Goal: Task Accomplishment & Management: Manage account settings

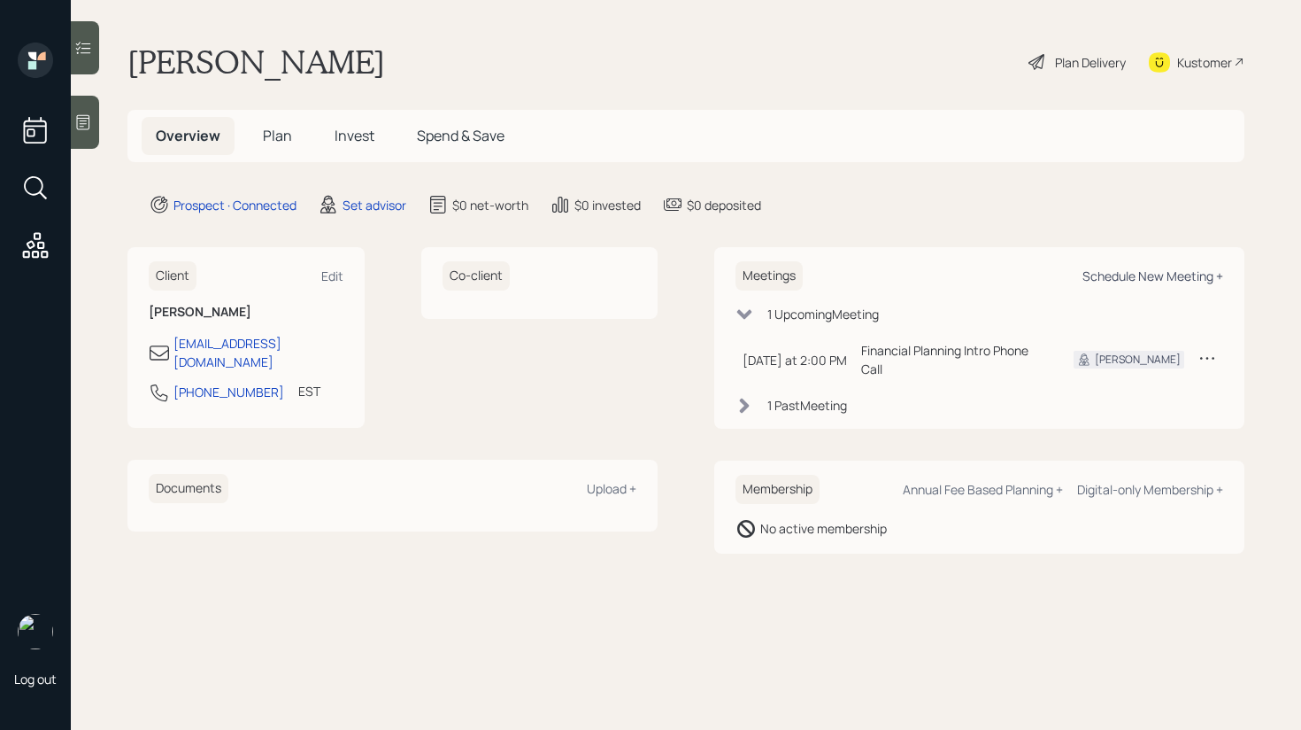
click at [1163, 277] on div "Schedule New Meeting +" at bounding box center [1153, 275] width 141 height 17
select select "round-[PERSON_NAME]"
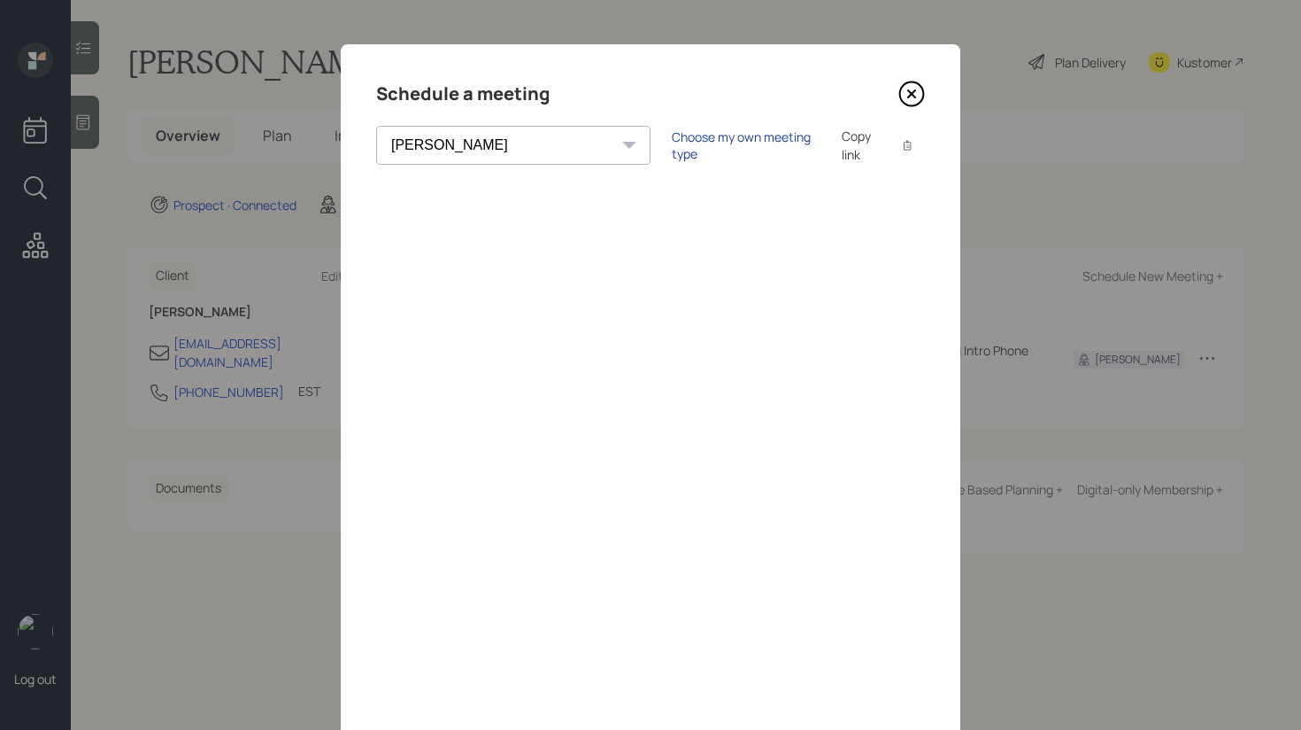
click at [672, 143] on div "Choose my own meeting type" at bounding box center [746, 145] width 149 height 34
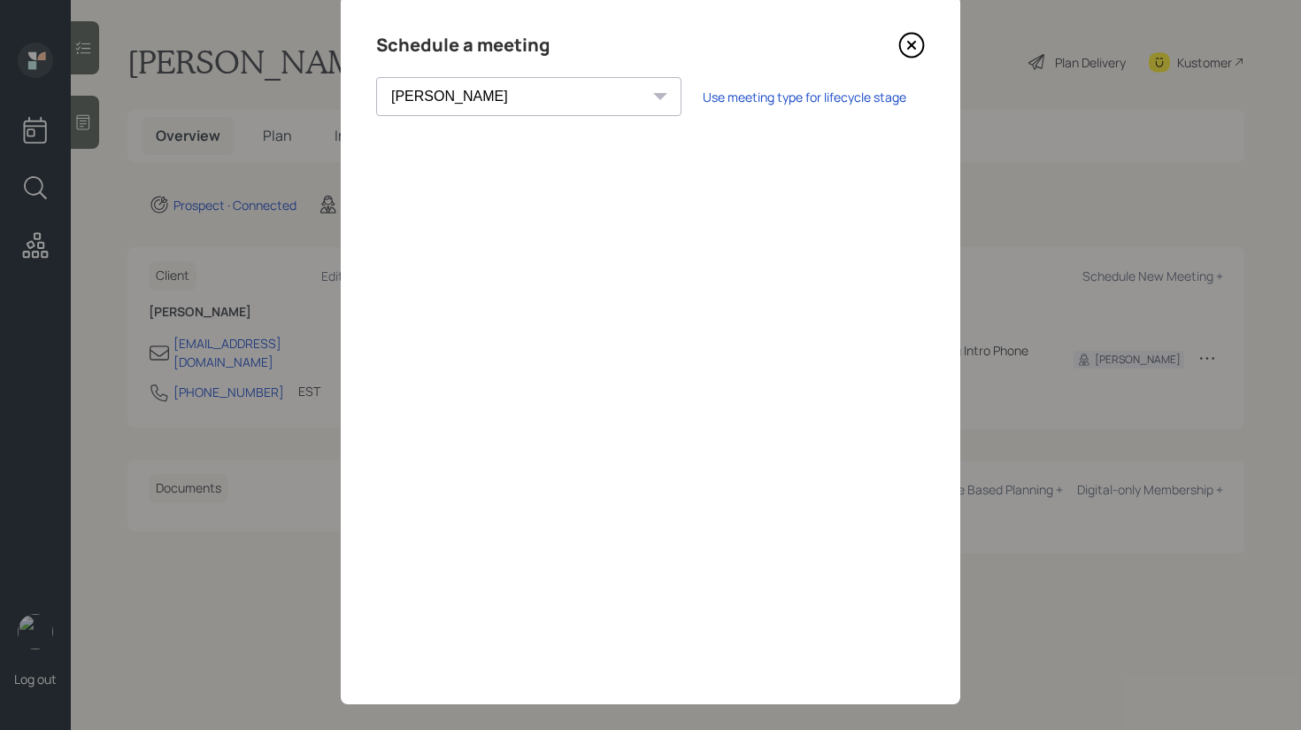
scroll to position [67, 0]
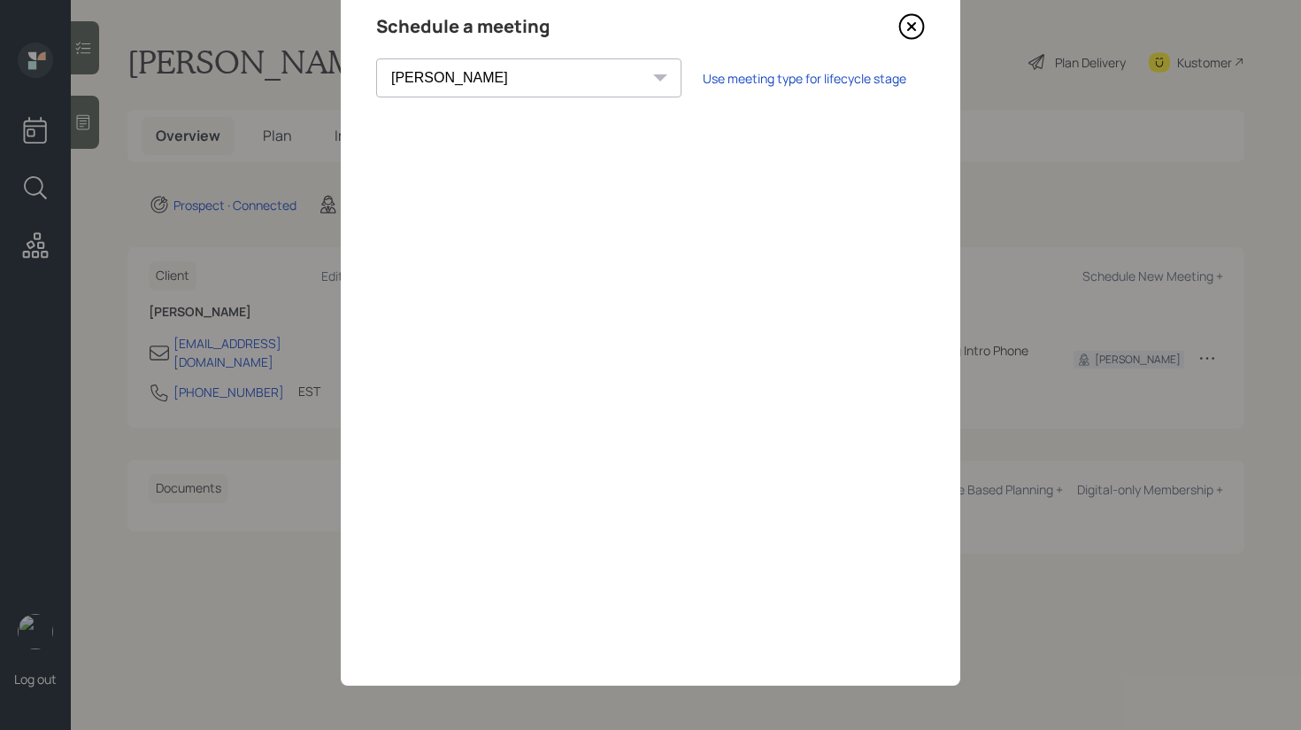
click at [944, 28] on div "Schedule a meeting [PERSON_NAME] [PERSON_NAME] [PERSON_NAME] [PERSON_NAME] [PER…" at bounding box center [651, 331] width 620 height 708
click at [920, 28] on icon at bounding box center [912, 26] width 27 height 27
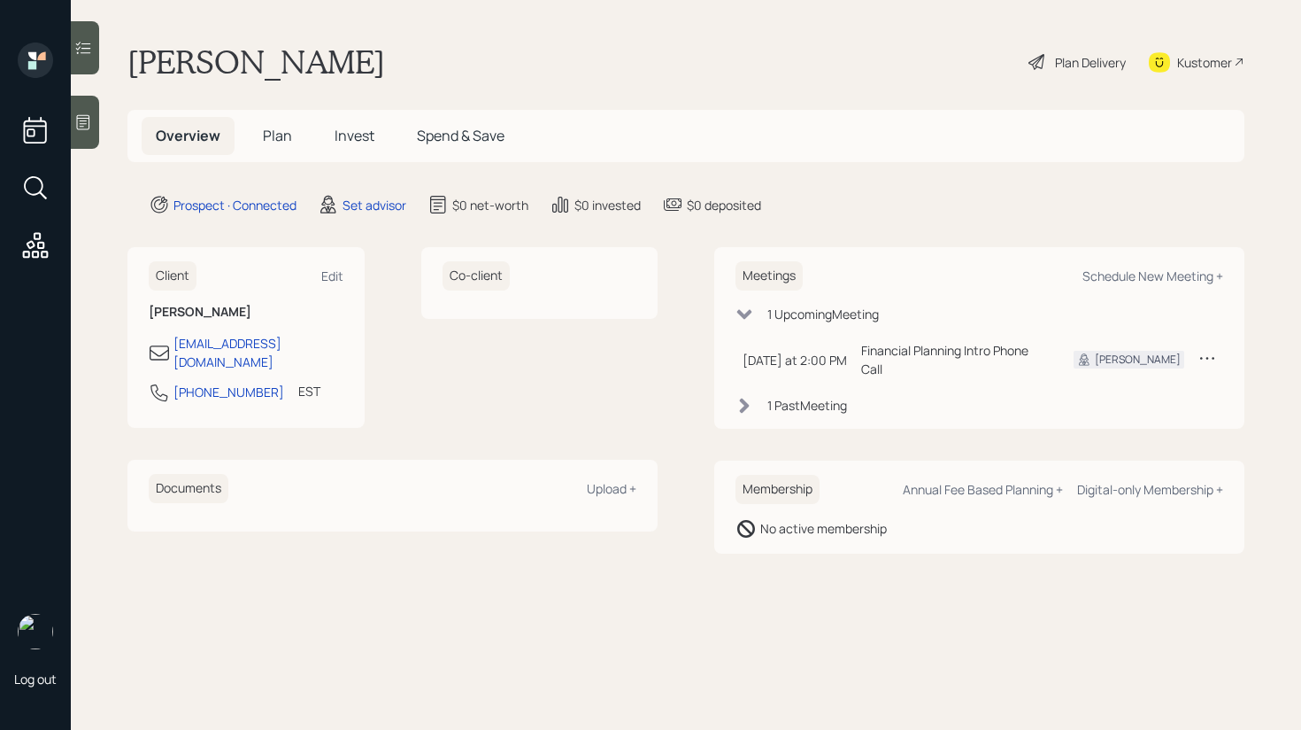
click at [92, 118] on div at bounding box center [85, 122] width 28 height 53
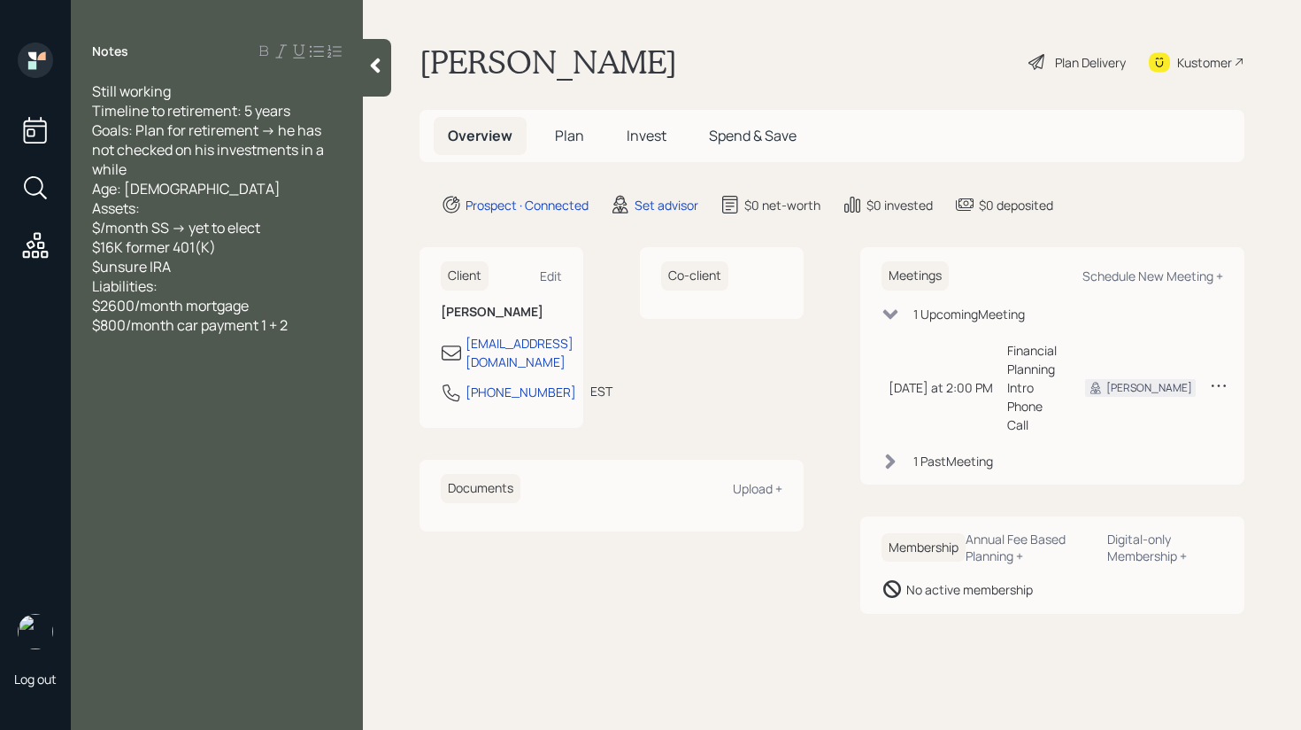
click at [370, 64] on icon at bounding box center [376, 66] width 18 height 18
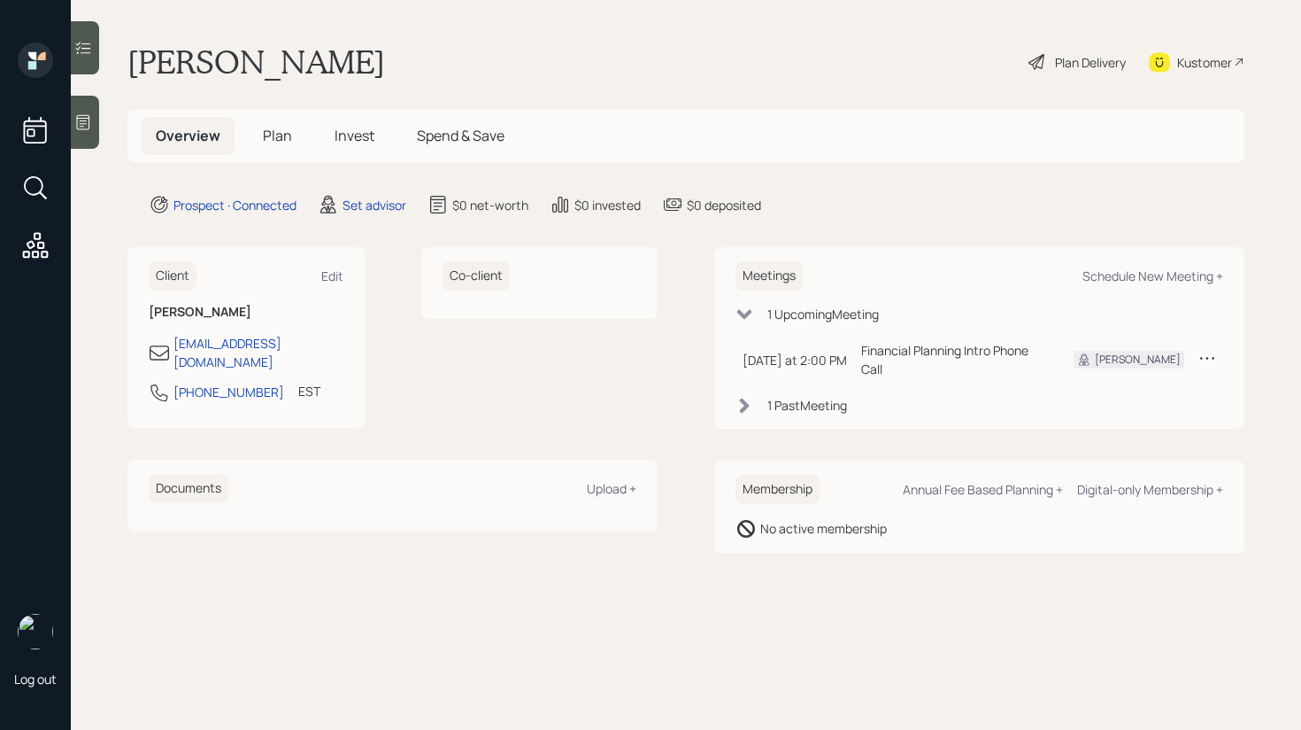
click at [471, 138] on span "Spend & Save" at bounding box center [461, 135] width 88 height 19
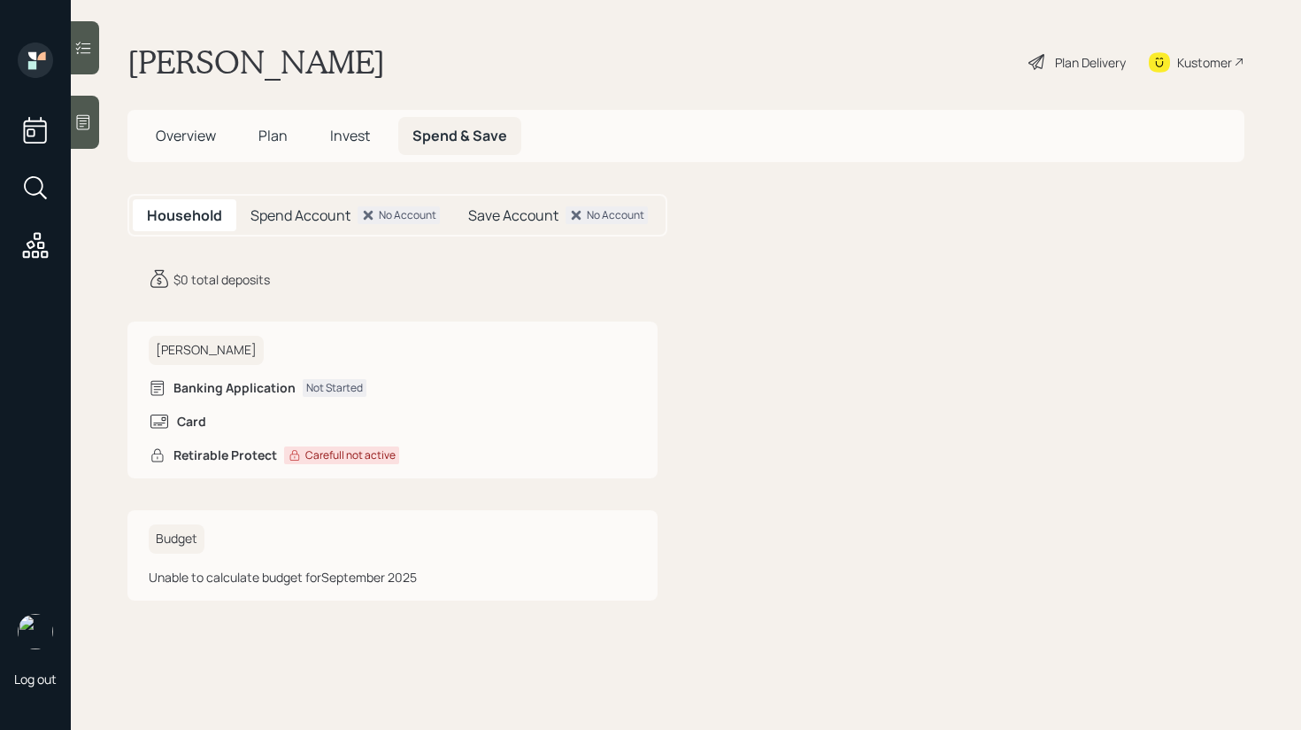
click at [509, 219] on h5 "Save Account" at bounding box center [513, 215] width 90 height 17
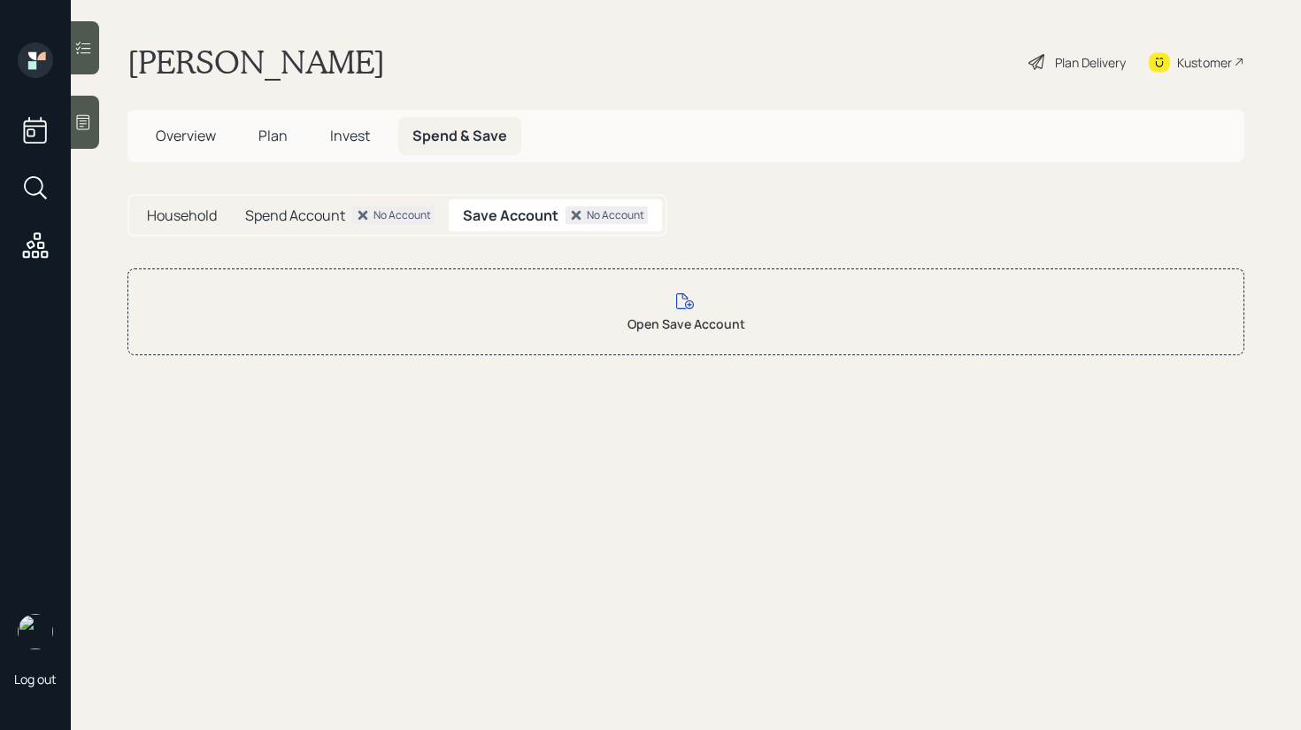
click at [398, 219] on div "No Account" at bounding box center [403, 215] width 58 height 16
